Goal: Task Accomplishment & Management: Manage account settings

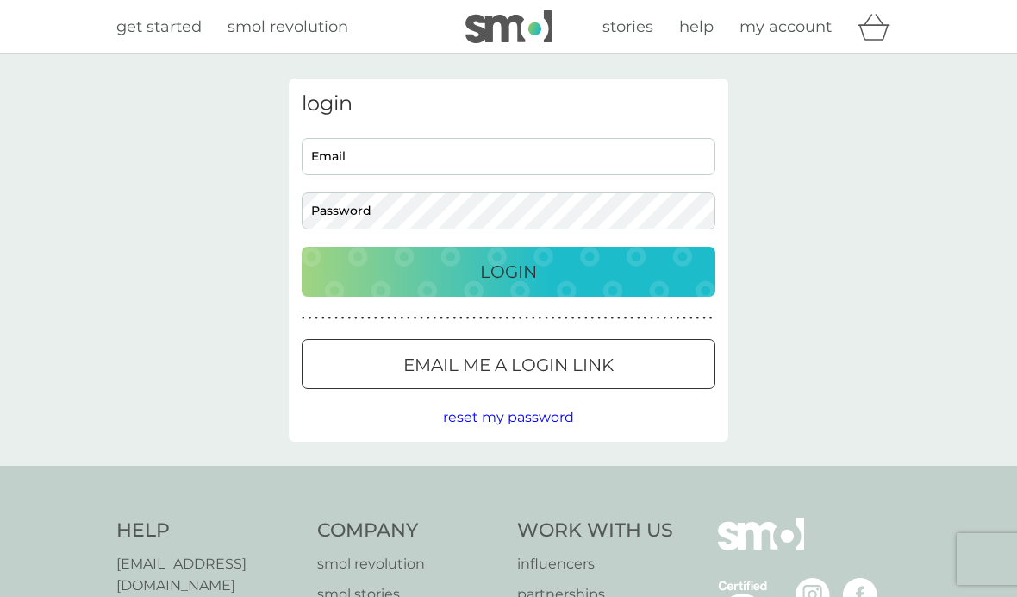
click at [503, 151] on input "Email" at bounding box center [509, 156] width 414 height 37
type input "chriskimber@gmail.com"
click at [522, 265] on p "Login" at bounding box center [508, 272] width 57 height 28
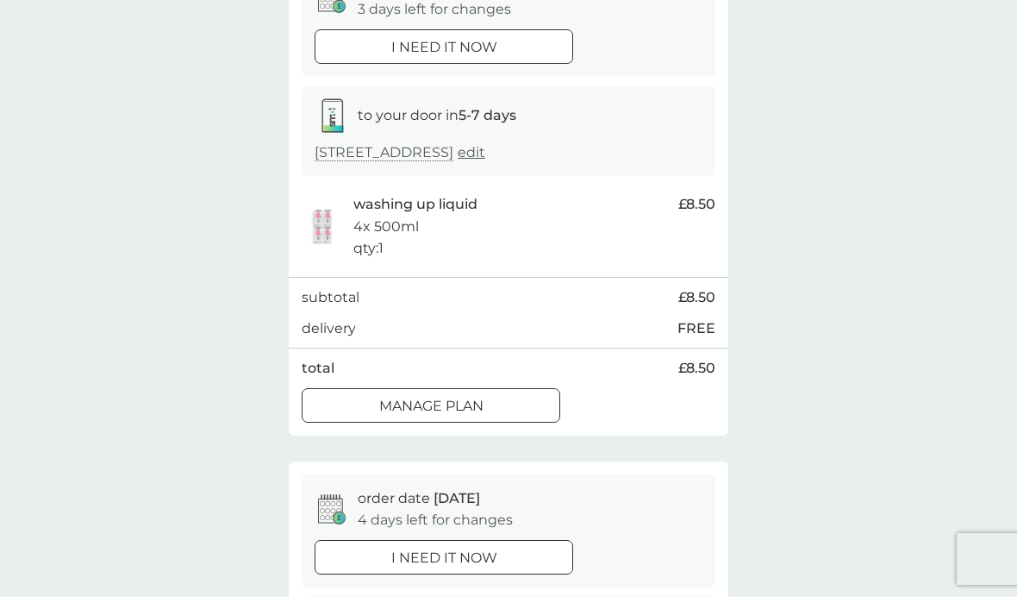
scroll to position [188, 0]
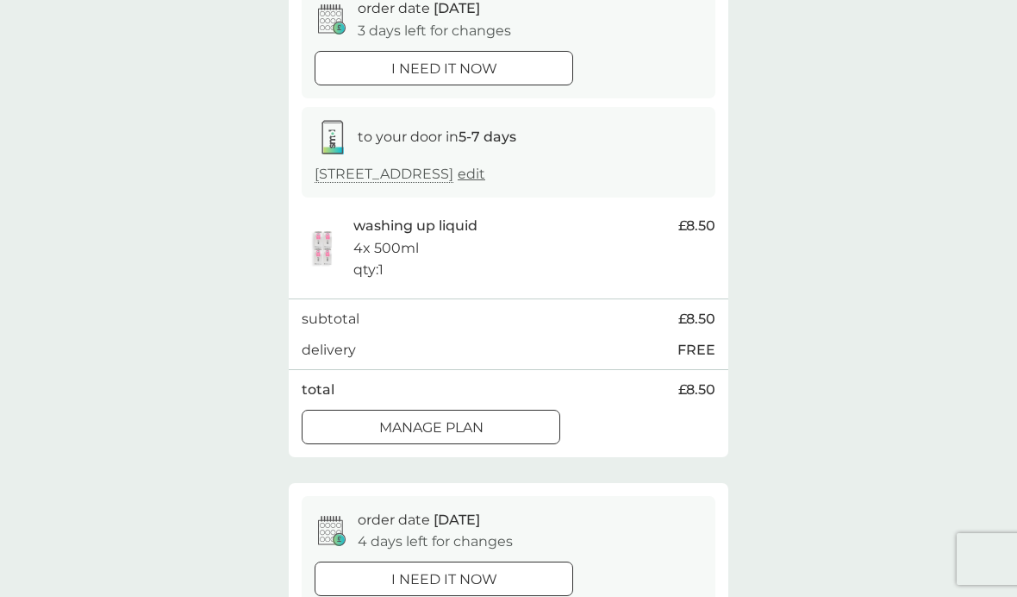
click at [508, 426] on button "Manage plan" at bounding box center [431, 426] width 259 height 34
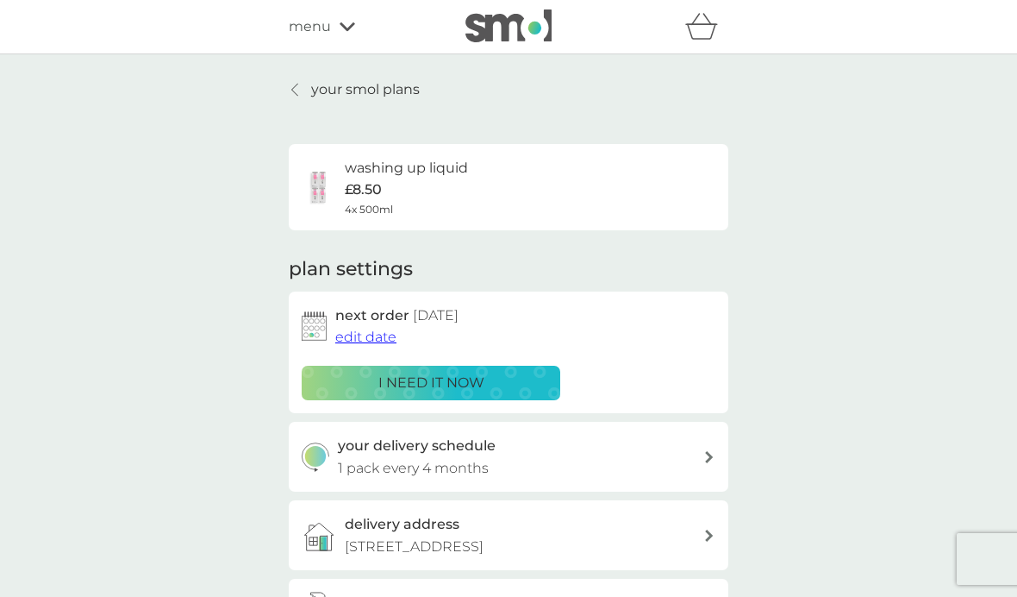
click at [368, 331] on span "edit date" at bounding box center [365, 336] width 61 height 16
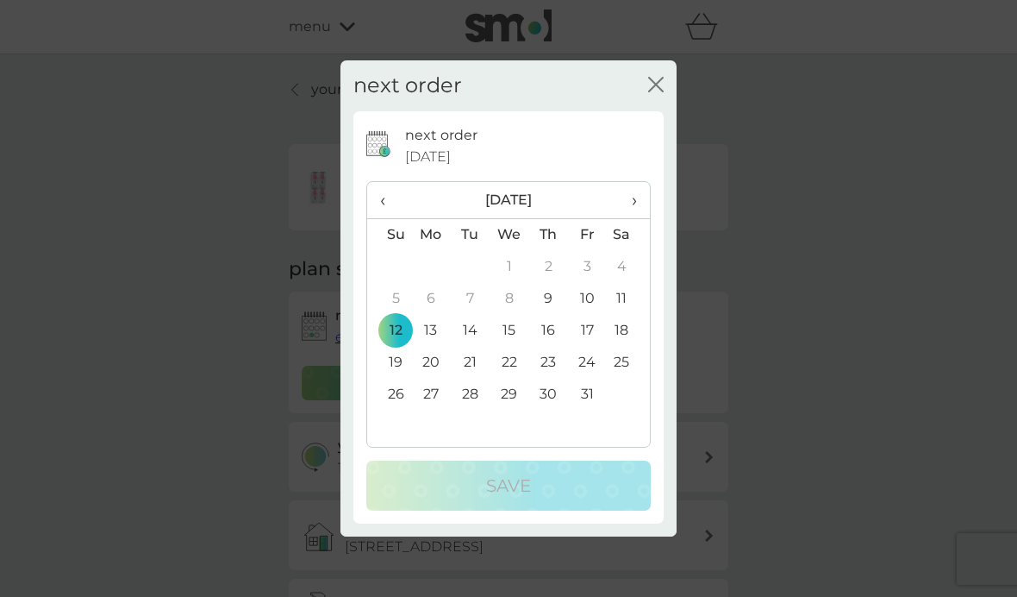
click at [591, 391] on td "31" at bounding box center [587, 394] width 39 height 32
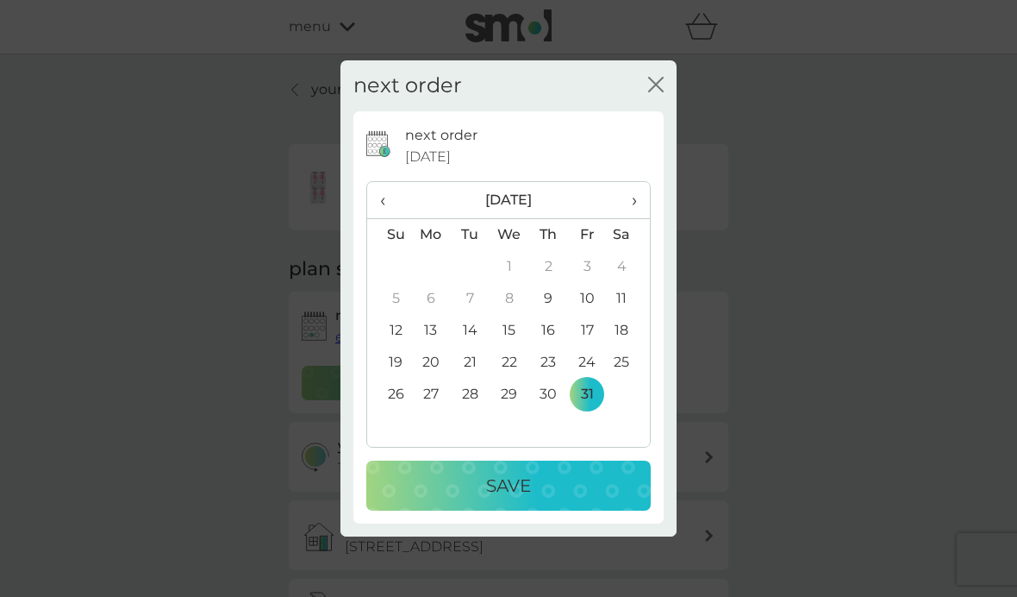
click at [522, 489] on p "Save" at bounding box center [508, 486] width 45 height 28
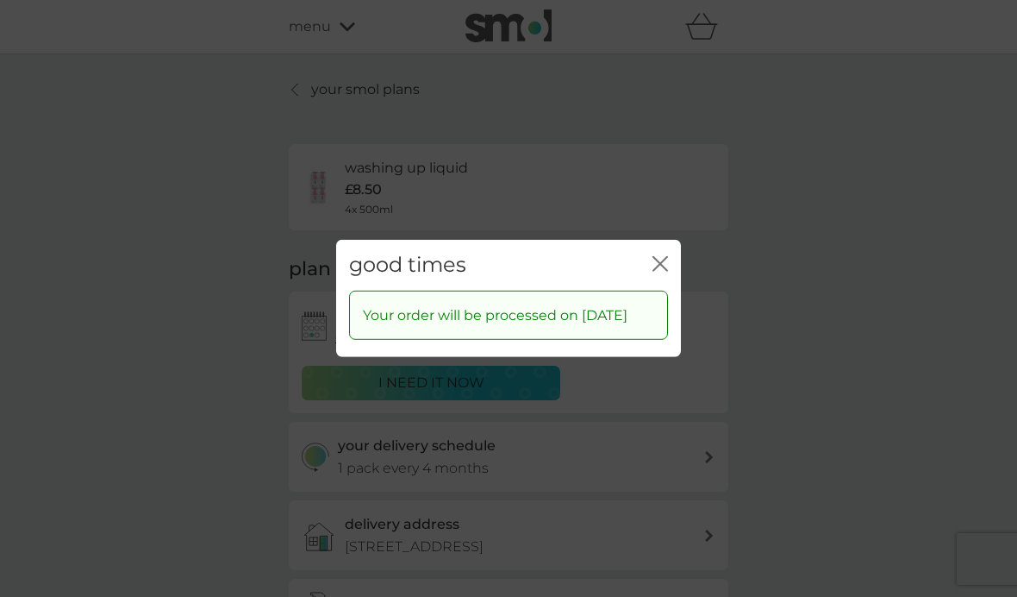
click at [665, 256] on icon "close" at bounding box center [661, 264] width 16 height 16
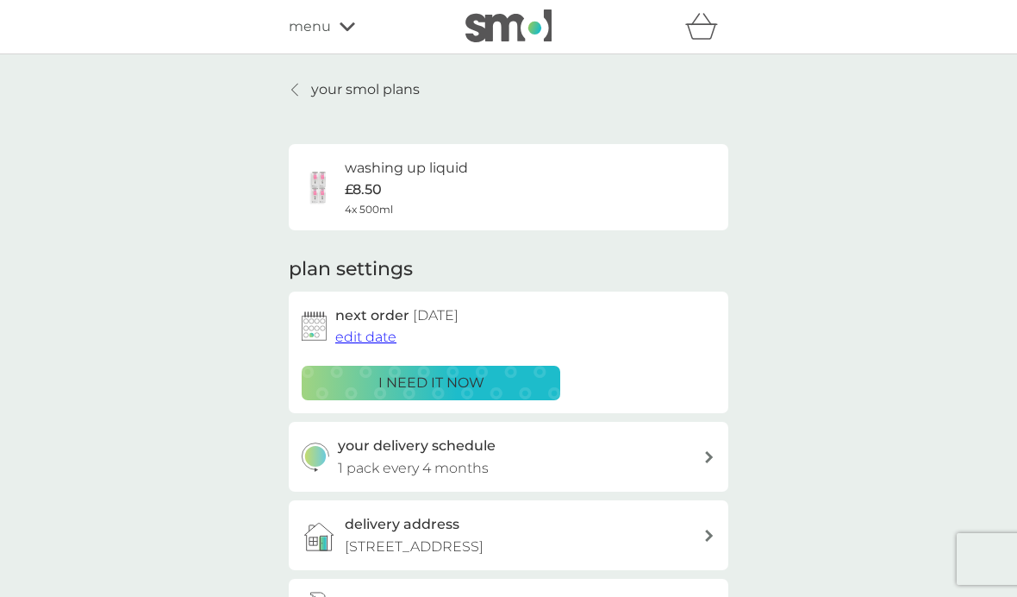
click at [302, 90] on div at bounding box center [296, 90] width 12 height 14
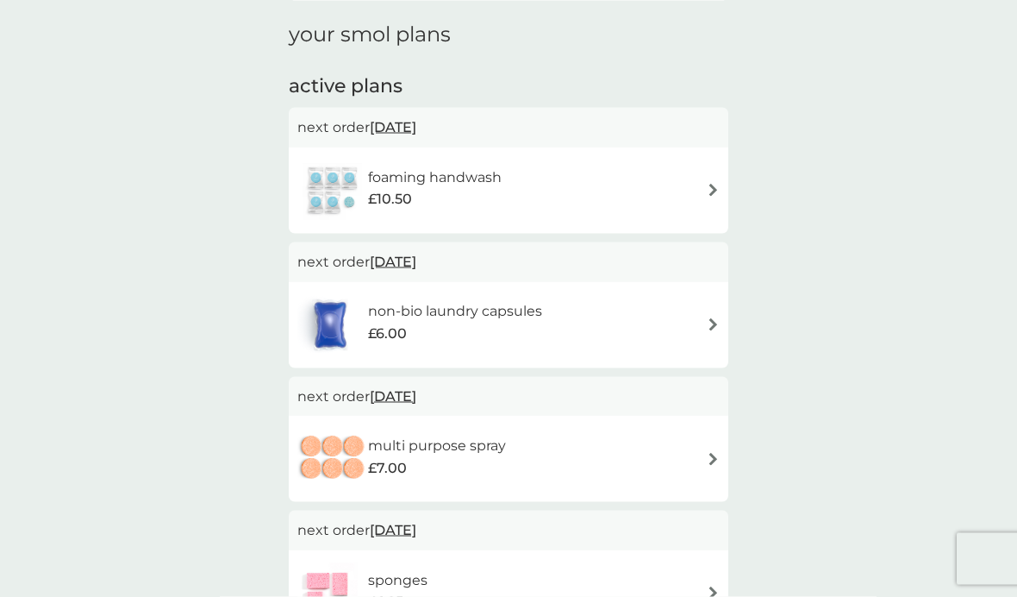
scroll to position [251, 0]
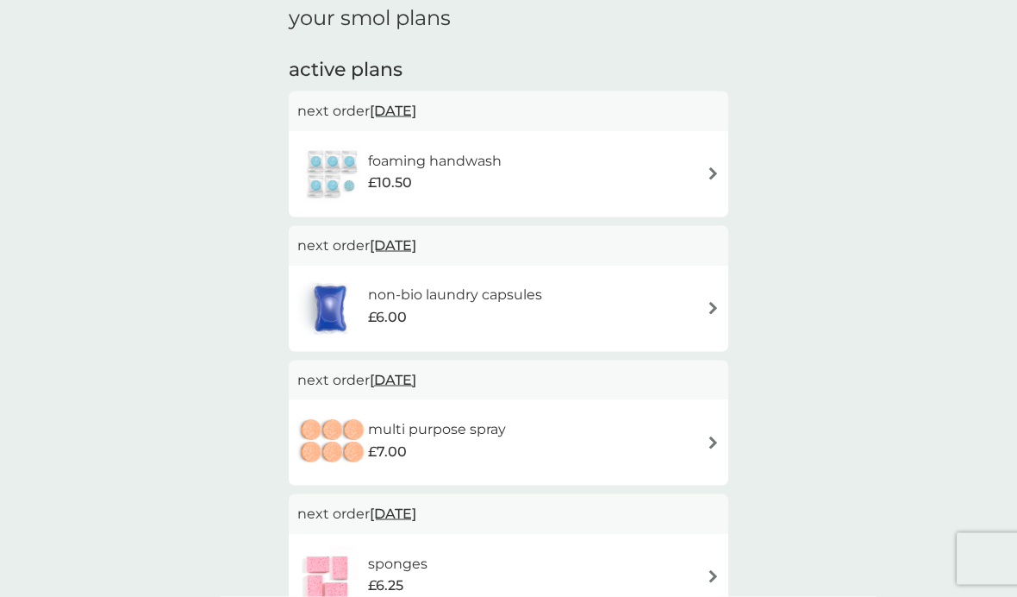
click at [544, 428] on div "multi purpose spray £7.00" at bounding box center [508, 442] width 422 height 60
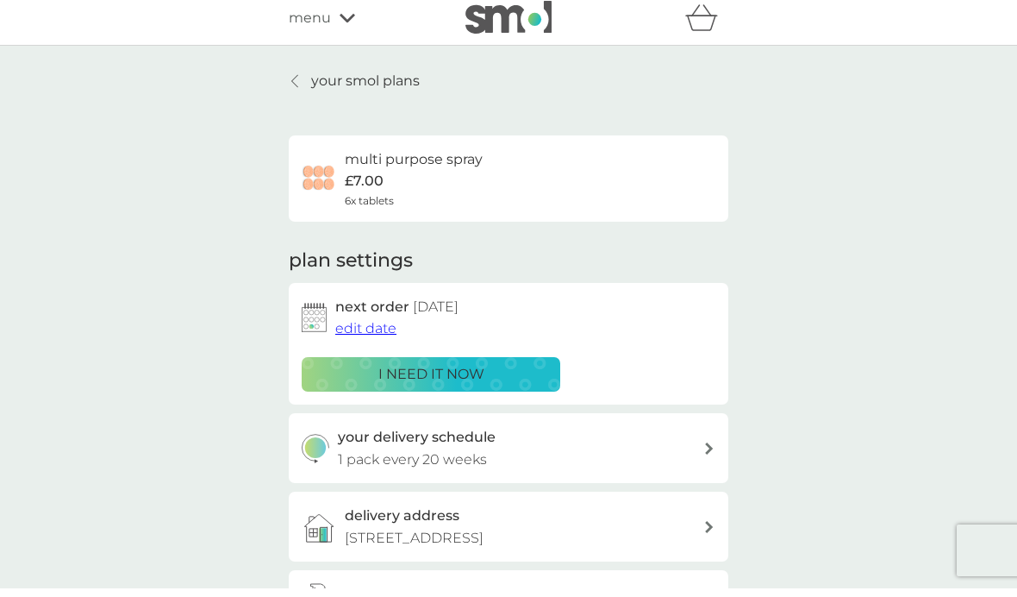
click at [370, 328] on span "edit date" at bounding box center [365, 336] width 61 height 16
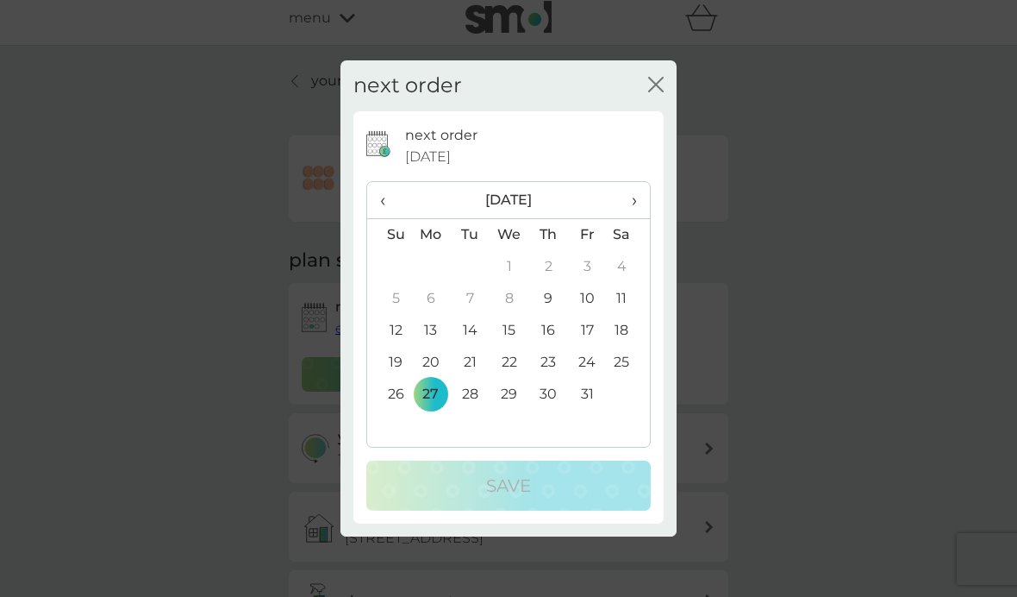
click at [641, 197] on th "›" at bounding box center [628, 200] width 43 height 37
click at [394, 421] on td "30" at bounding box center [389, 426] width 44 height 32
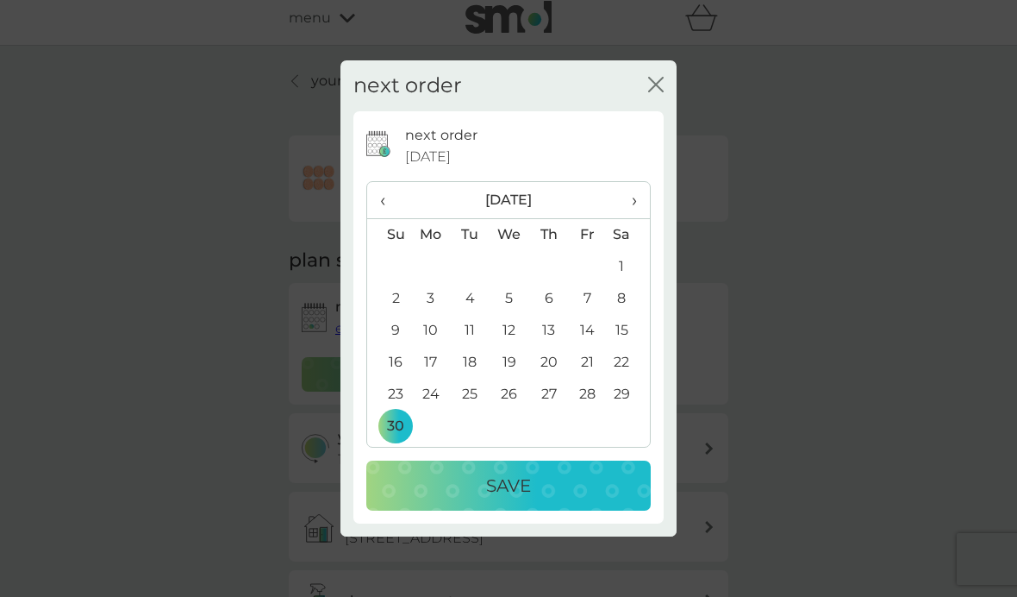
click at [512, 484] on p "Save" at bounding box center [508, 486] width 45 height 28
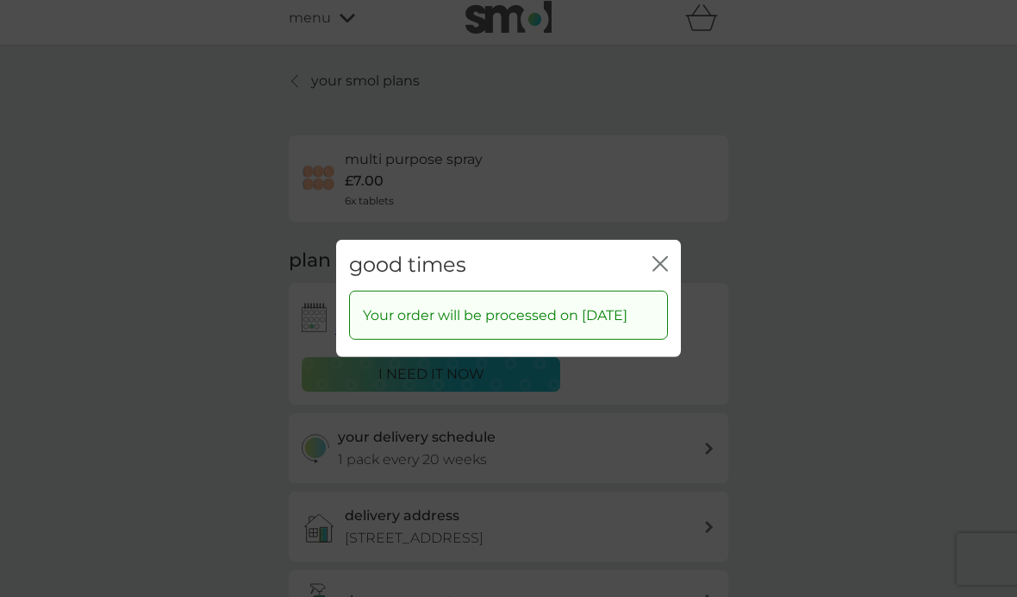
click at [666, 256] on icon "close" at bounding box center [661, 264] width 16 height 16
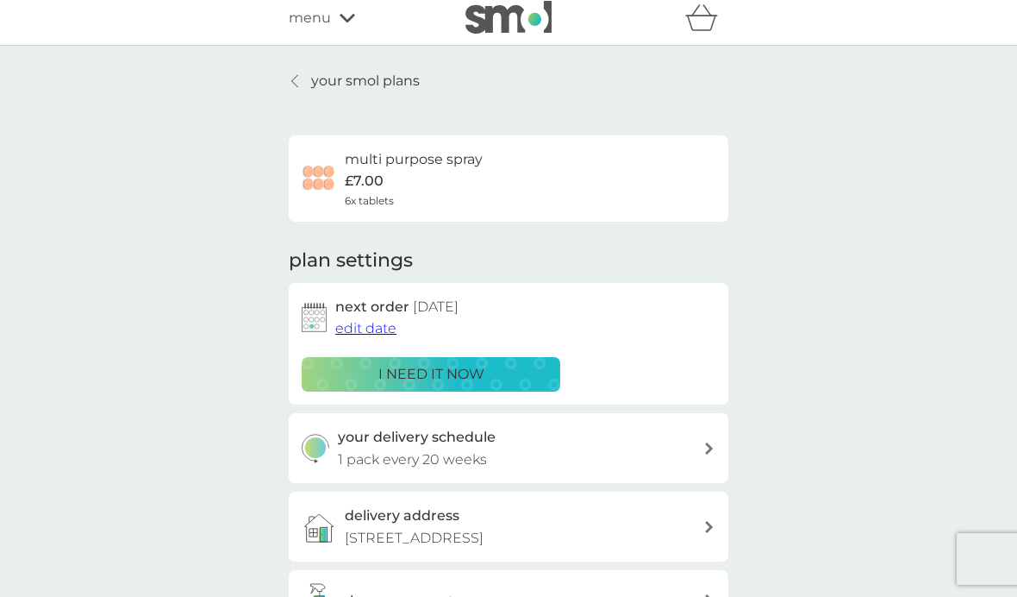
click at [293, 78] on icon at bounding box center [294, 81] width 7 height 14
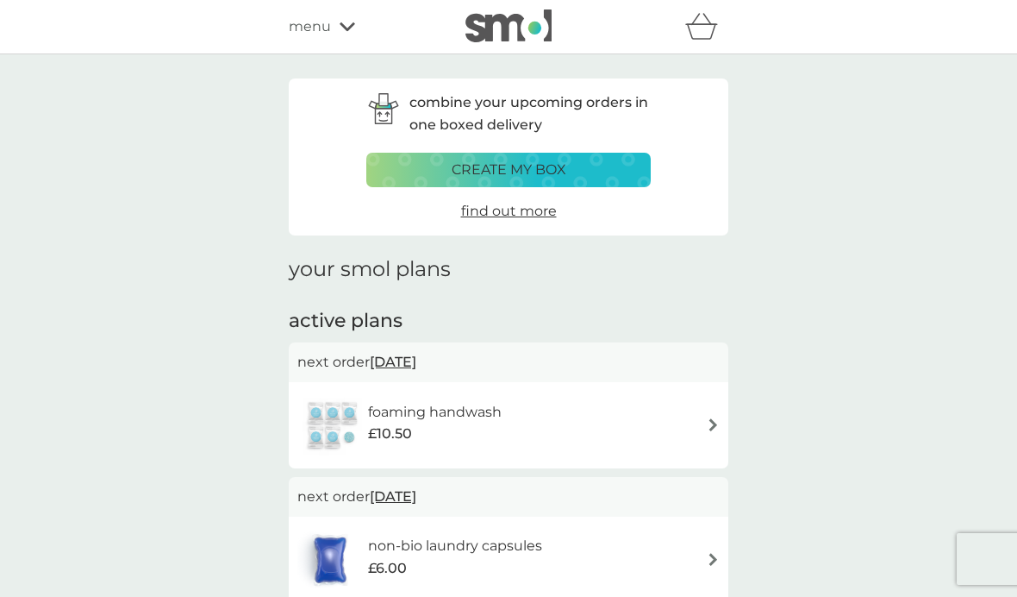
click at [708, 423] on img at bounding box center [713, 424] width 13 height 13
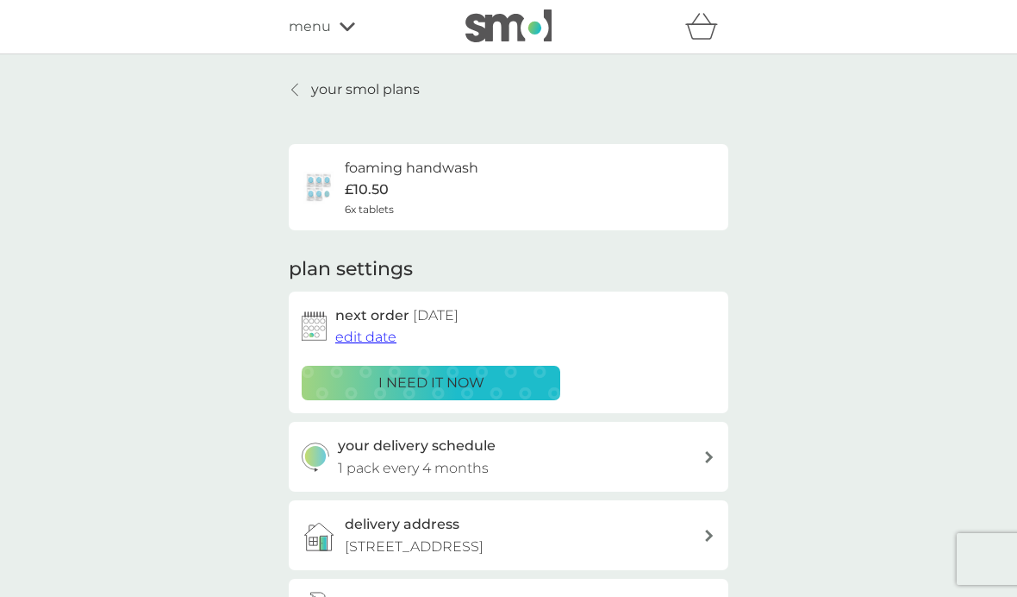
click at [357, 334] on span "edit date" at bounding box center [365, 336] width 61 height 16
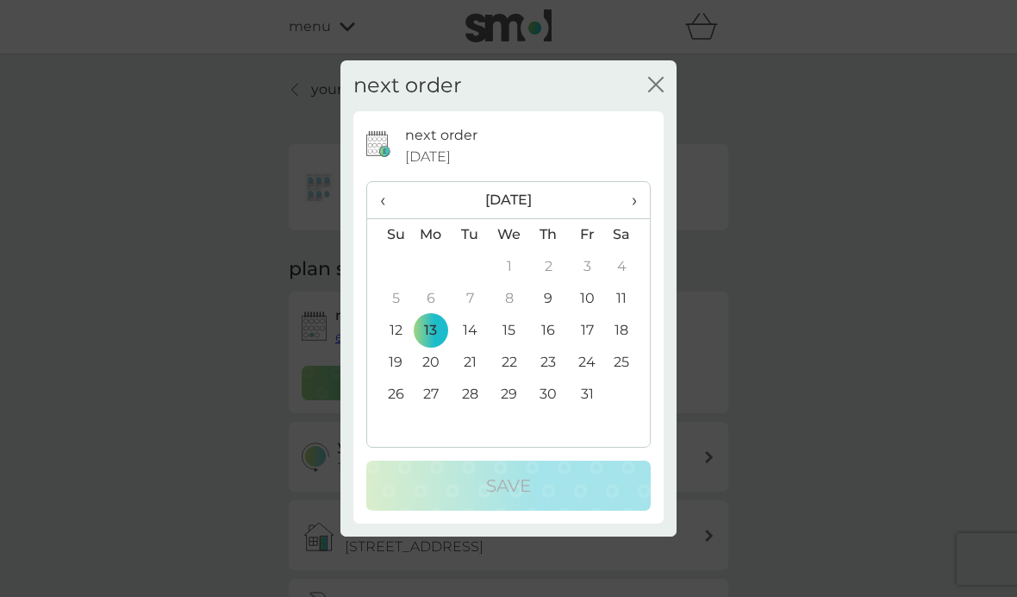
click at [395, 399] on td "26" at bounding box center [389, 394] width 44 height 32
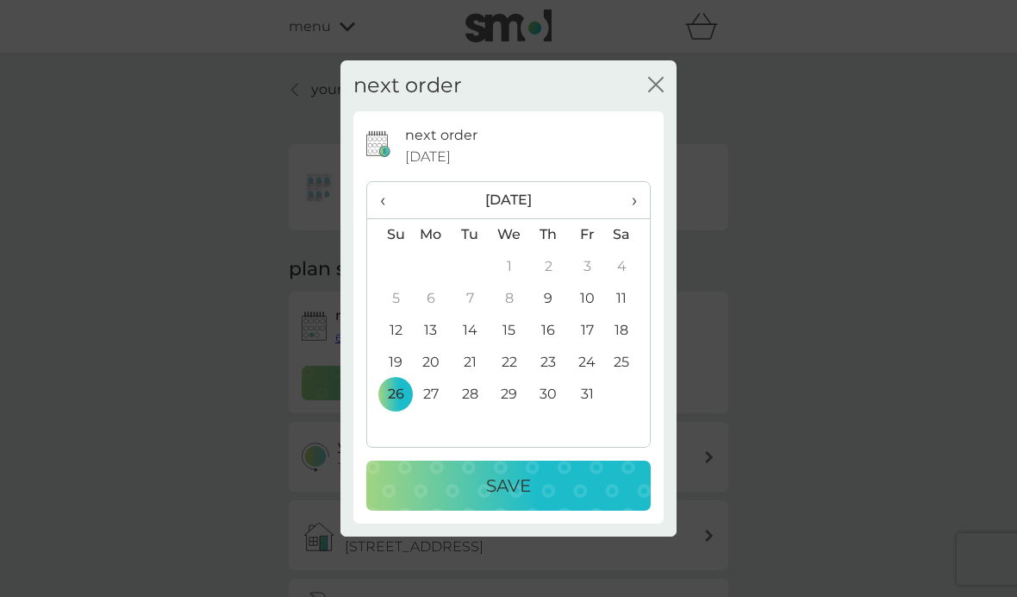
click at [426, 401] on td "27" at bounding box center [431, 394] width 40 height 32
click at [509, 491] on p "Save" at bounding box center [508, 486] width 45 height 28
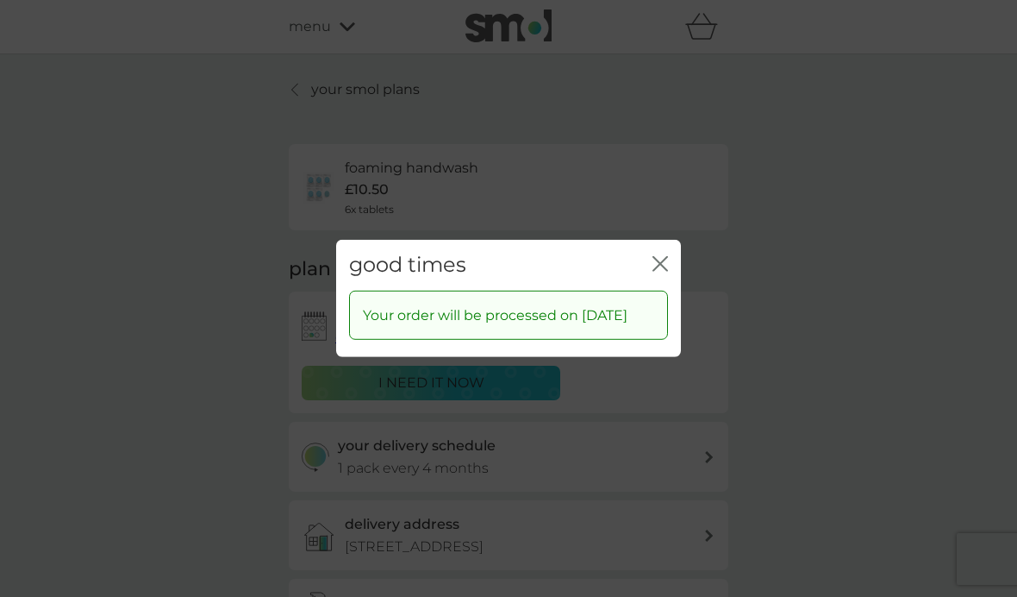
click at [660, 262] on button "close" at bounding box center [661, 265] width 16 height 18
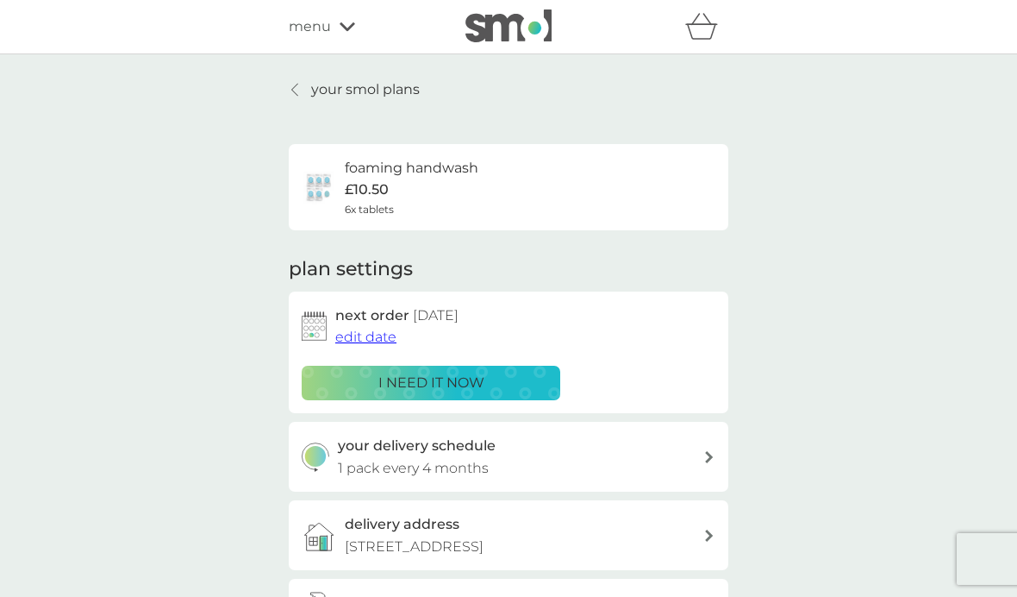
click at [297, 93] on icon at bounding box center [294, 90] width 7 height 14
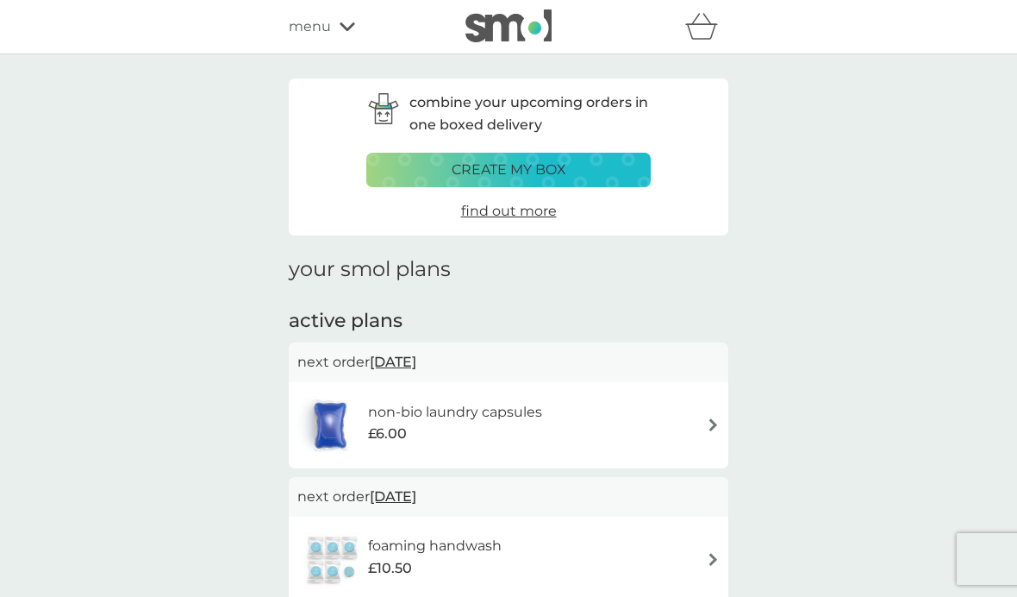
click at [509, 35] on img at bounding box center [509, 25] width 86 height 33
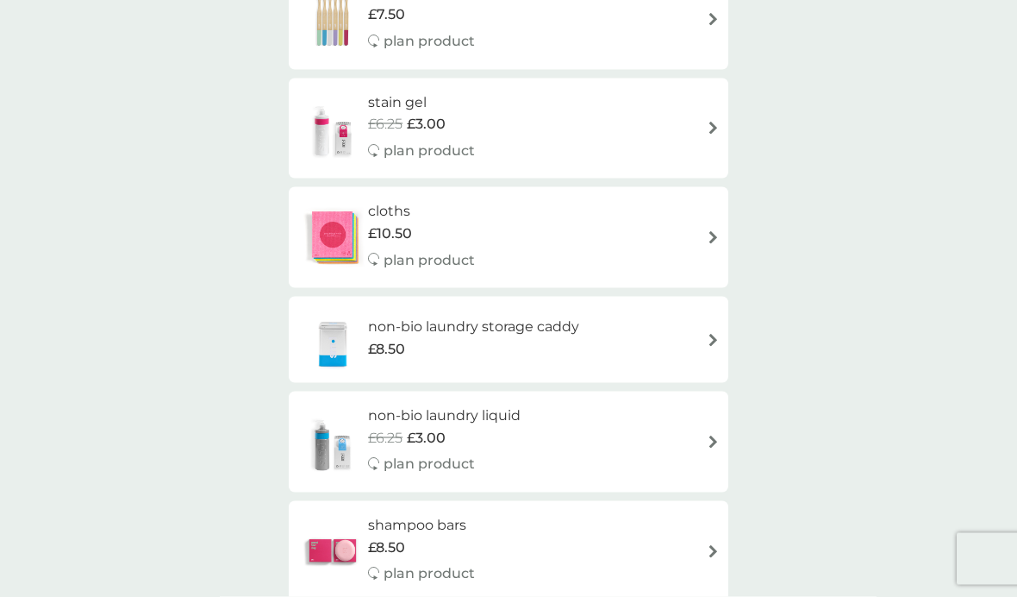
scroll to position [2310, 0]
